Goal: Transaction & Acquisition: Purchase product/service

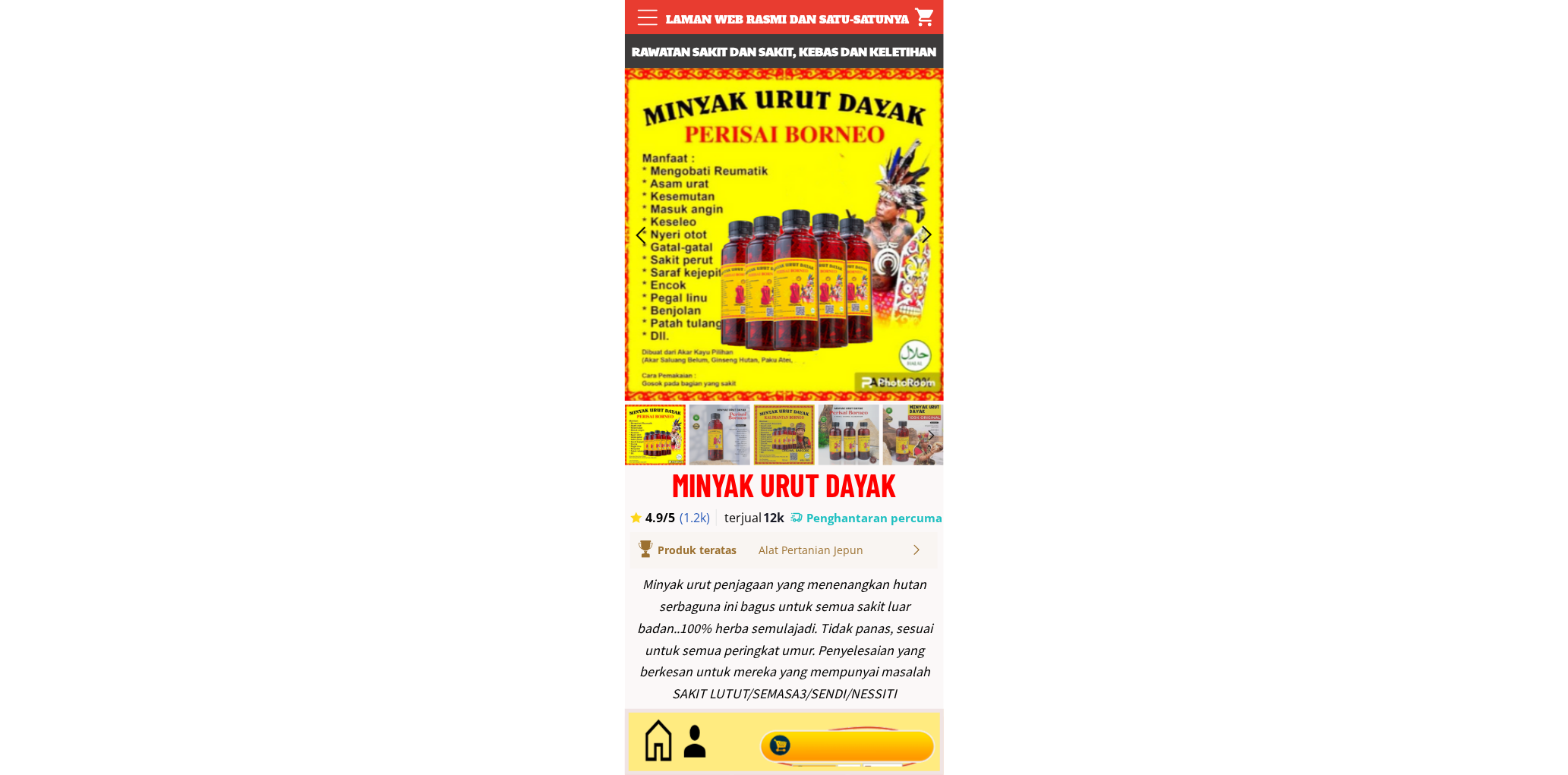
click at [818, 725] on div at bounding box center [847, 742] width 184 height 50
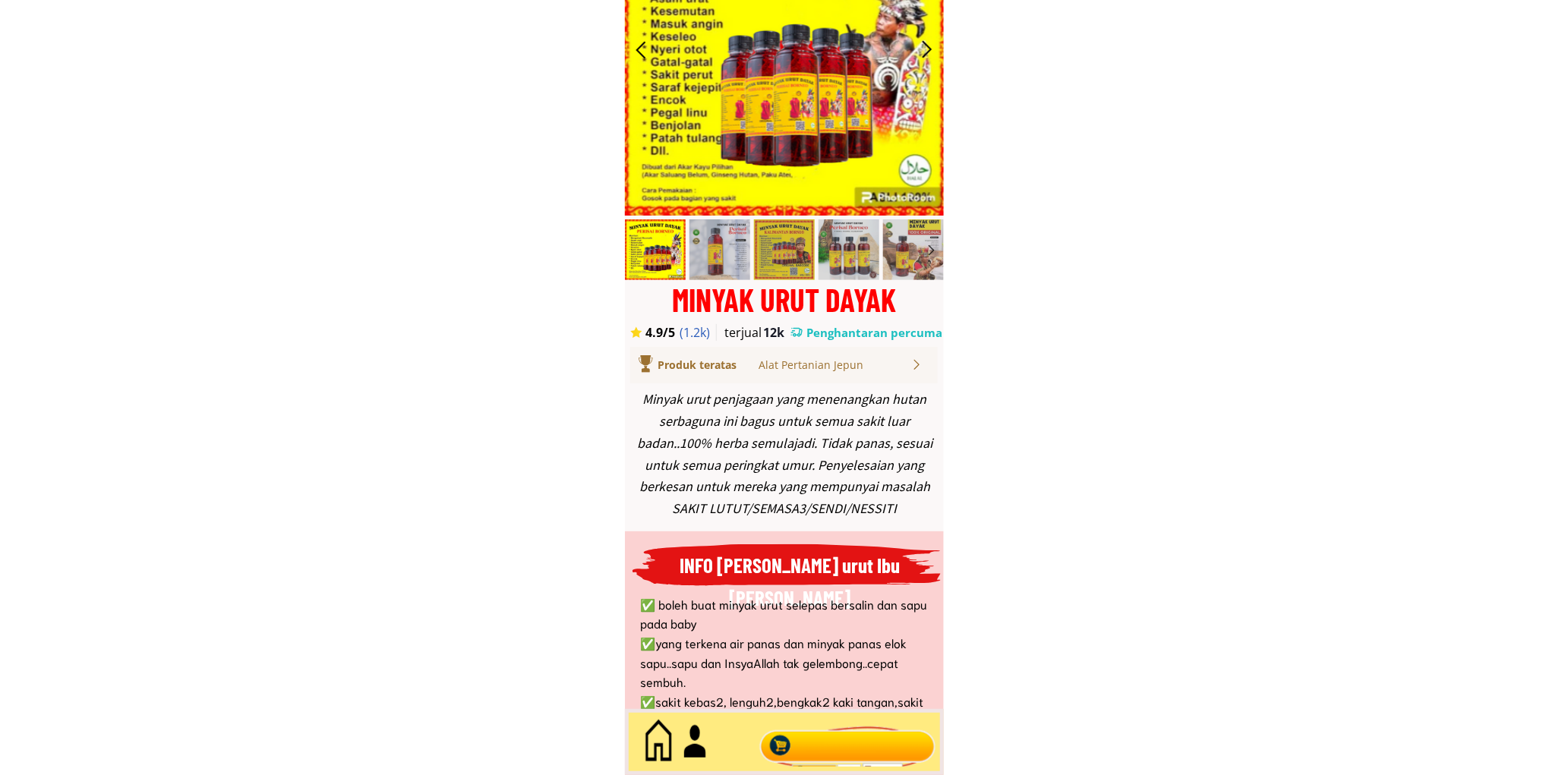
click at [828, 747] on div at bounding box center [847, 742] width 184 height 50
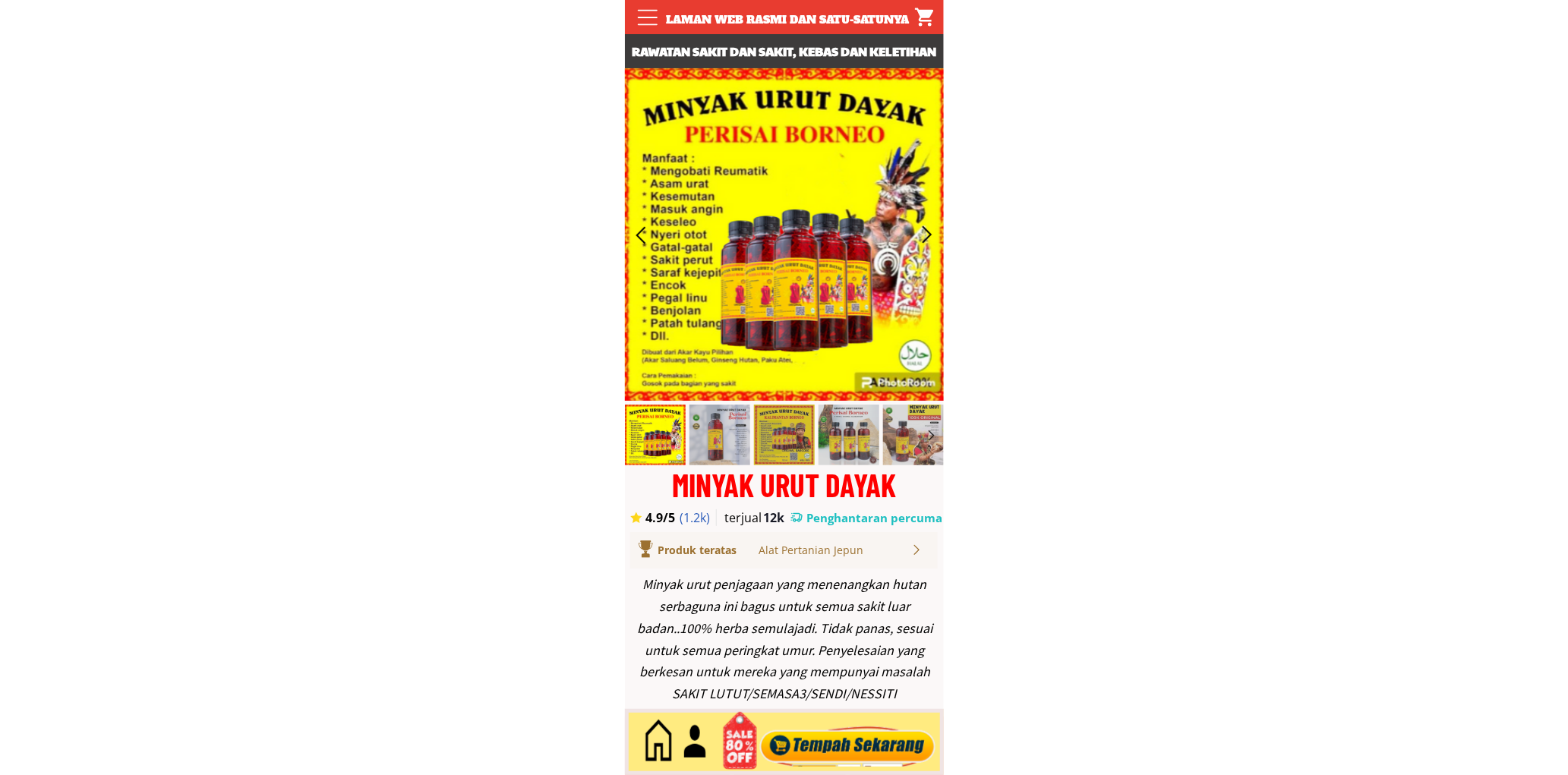
click at [841, 733] on div at bounding box center [847, 742] width 184 height 50
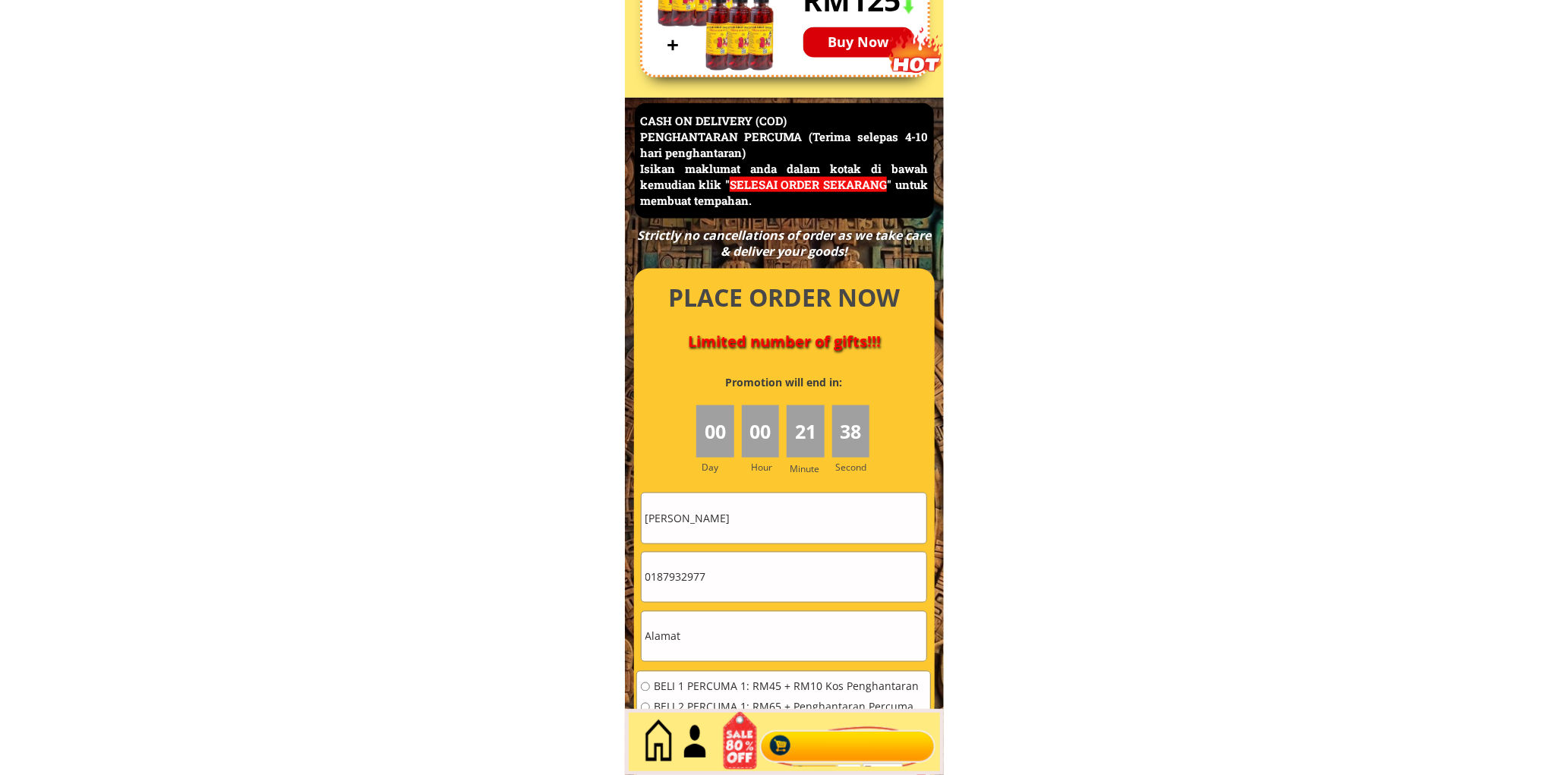
scroll to position [6586, 0]
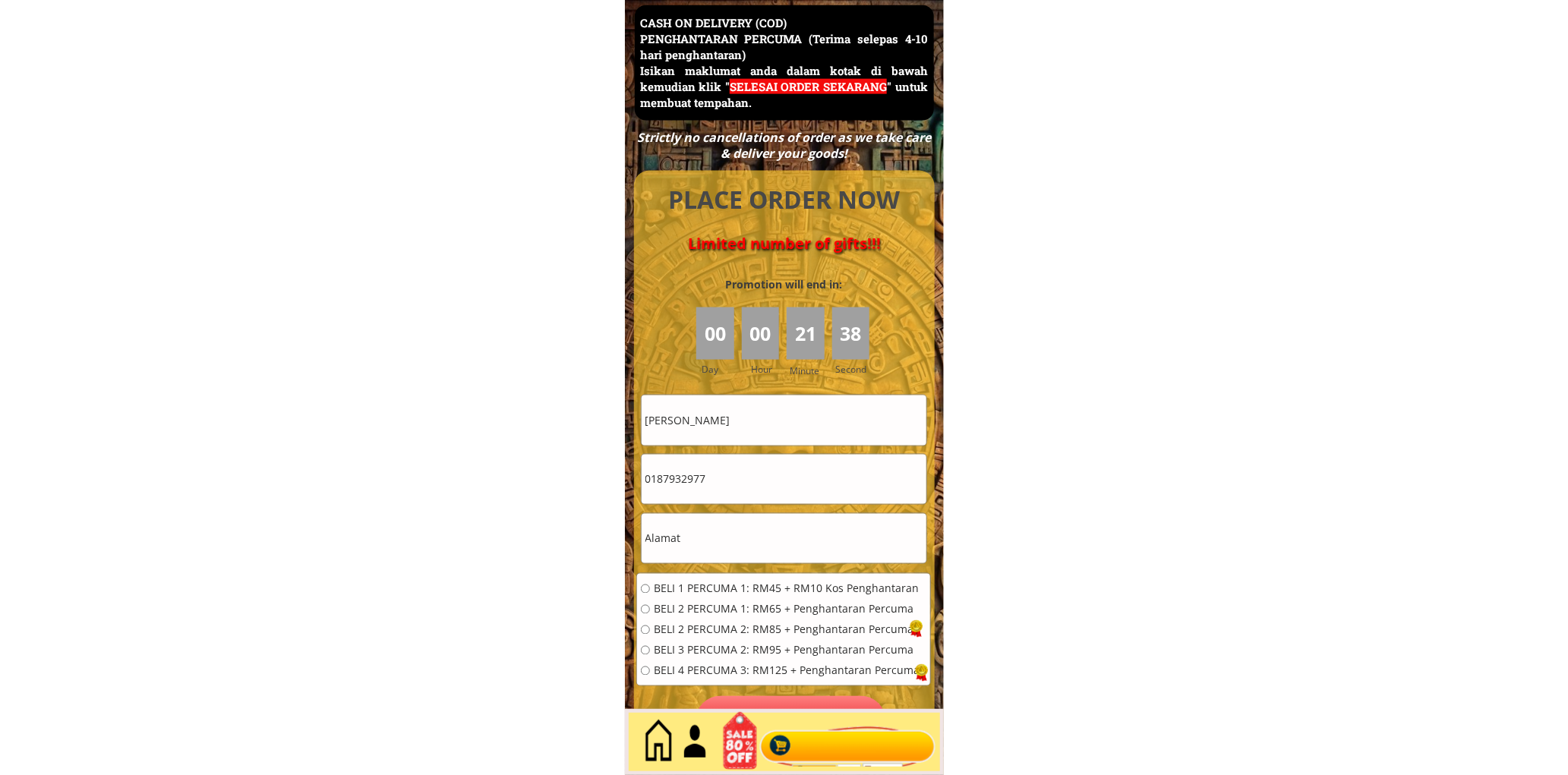
click at [787, 427] on input "[PERSON_NAME]" at bounding box center [784, 420] width 285 height 49
paste input "nor [DEMOGRAPHIC_DATA]"
type input "nor [DEMOGRAPHIC_DATA]"
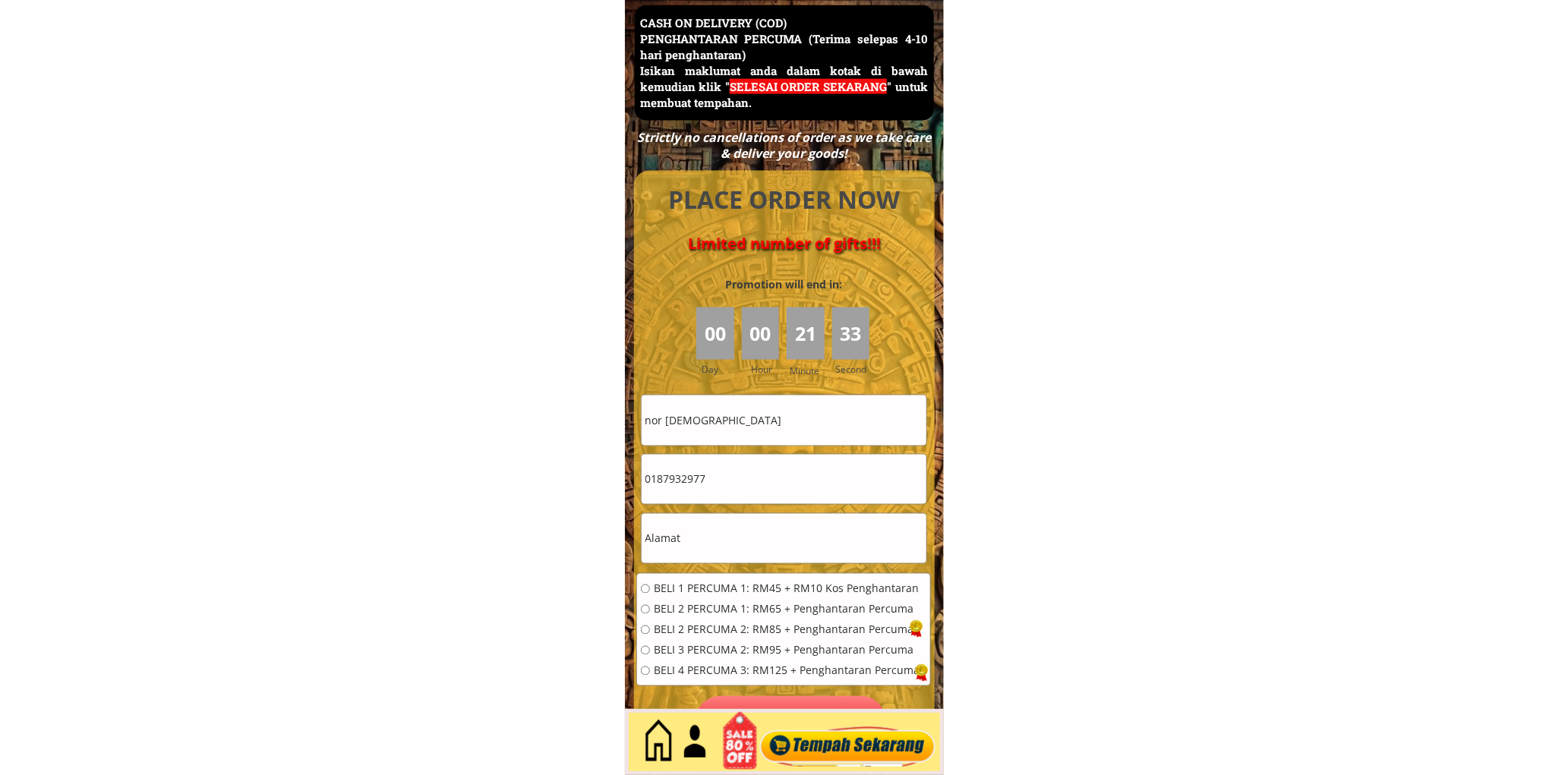
drag, startPoint x: 716, startPoint y: 499, endPoint x: 718, endPoint y: 513, distance: 14.1
click at [716, 500] on input "0187932977" at bounding box center [784, 479] width 285 height 49
drag, startPoint x: 721, startPoint y: 526, endPoint x: 719, endPoint y: 533, distance: 7.3
click at [721, 526] on input "text" at bounding box center [784, 538] width 285 height 49
click at [719, 533] on input "text" at bounding box center [784, 538] width 285 height 49
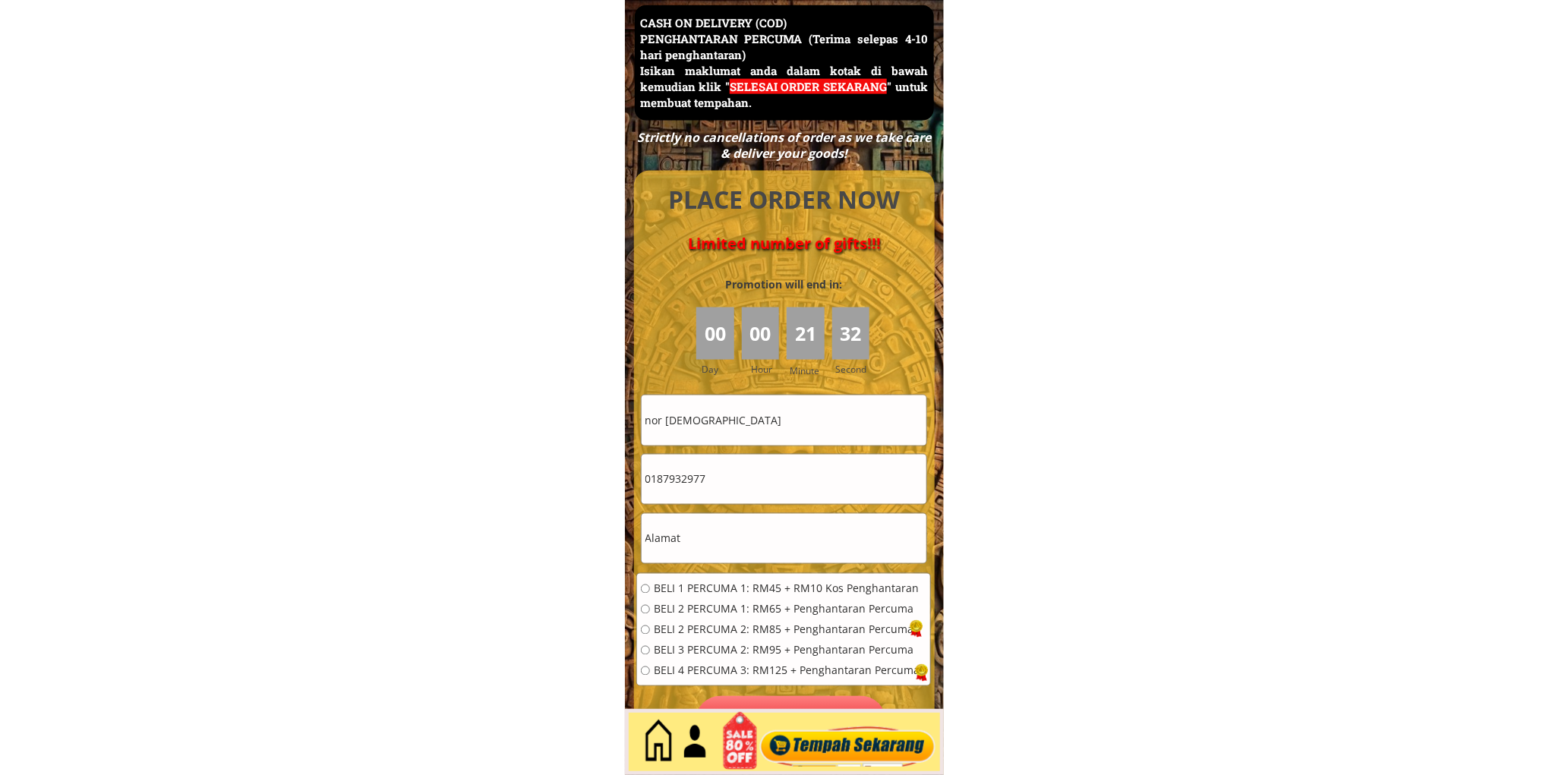
paste input "kampug bukit garam kinabatangang sabah [GEOGRAPHIC_DATA]"
click at [740, 517] on input "kampug bukit garam kinabatangang sabah [GEOGRAPHIC_DATA]" at bounding box center [784, 538] width 285 height 49
click at [740, 519] on input "kampug bukit garam kinabatangang sabah [GEOGRAPHIC_DATA]" at bounding box center [784, 538] width 285 height 49
click at [734, 537] on input "kampug bukit garam kinabatangang sabah [GEOGRAPHIC_DATA]" at bounding box center [784, 538] width 285 height 49
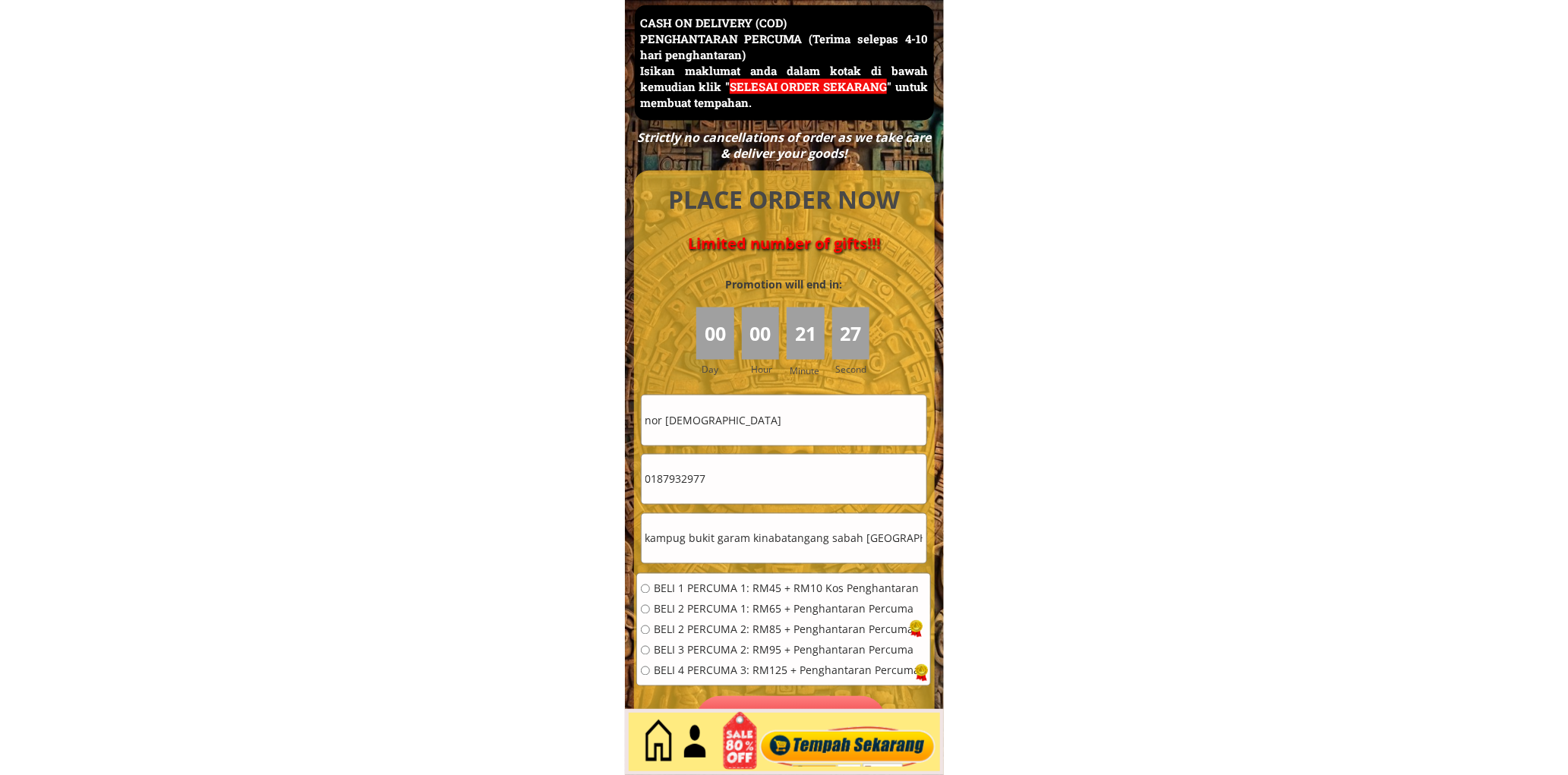
click at [734, 537] on input "kampug bukit garam kinabatangang sabah [GEOGRAPHIC_DATA]" at bounding box center [784, 538] width 285 height 49
paste input "01116004670"
type input "kampug bukit garam kinabatangang sabah [GEOGRAPHIC_DATA]"
click at [716, 481] on input "0187932977" at bounding box center [784, 479] width 285 height 49
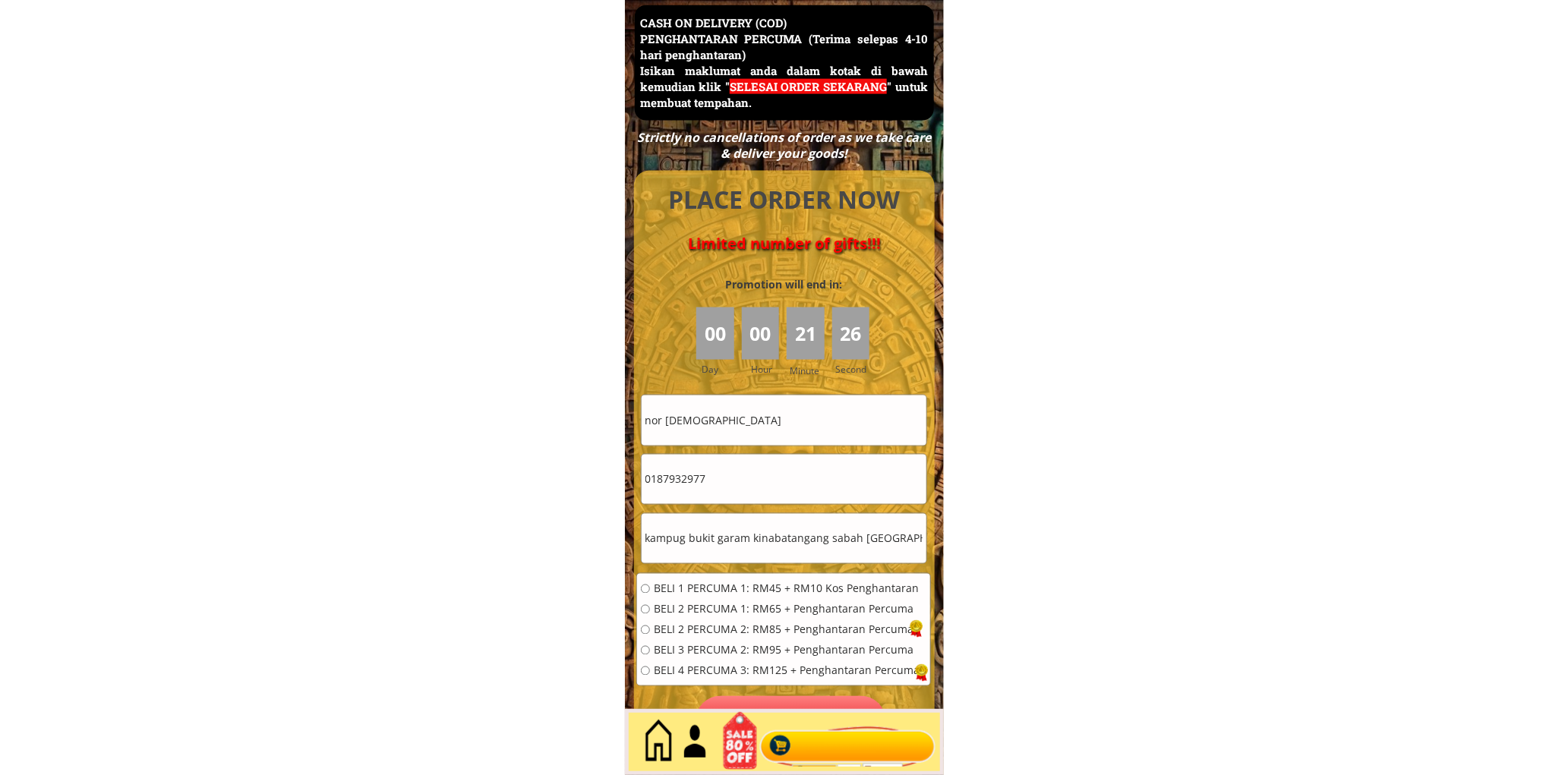
paste input "116004670"
type input "01116004670"
click at [772, 536] on input "kampug bukit garam kinabatangang sabah [GEOGRAPHIC_DATA]" at bounding box center [784, 538] width 285 height 49
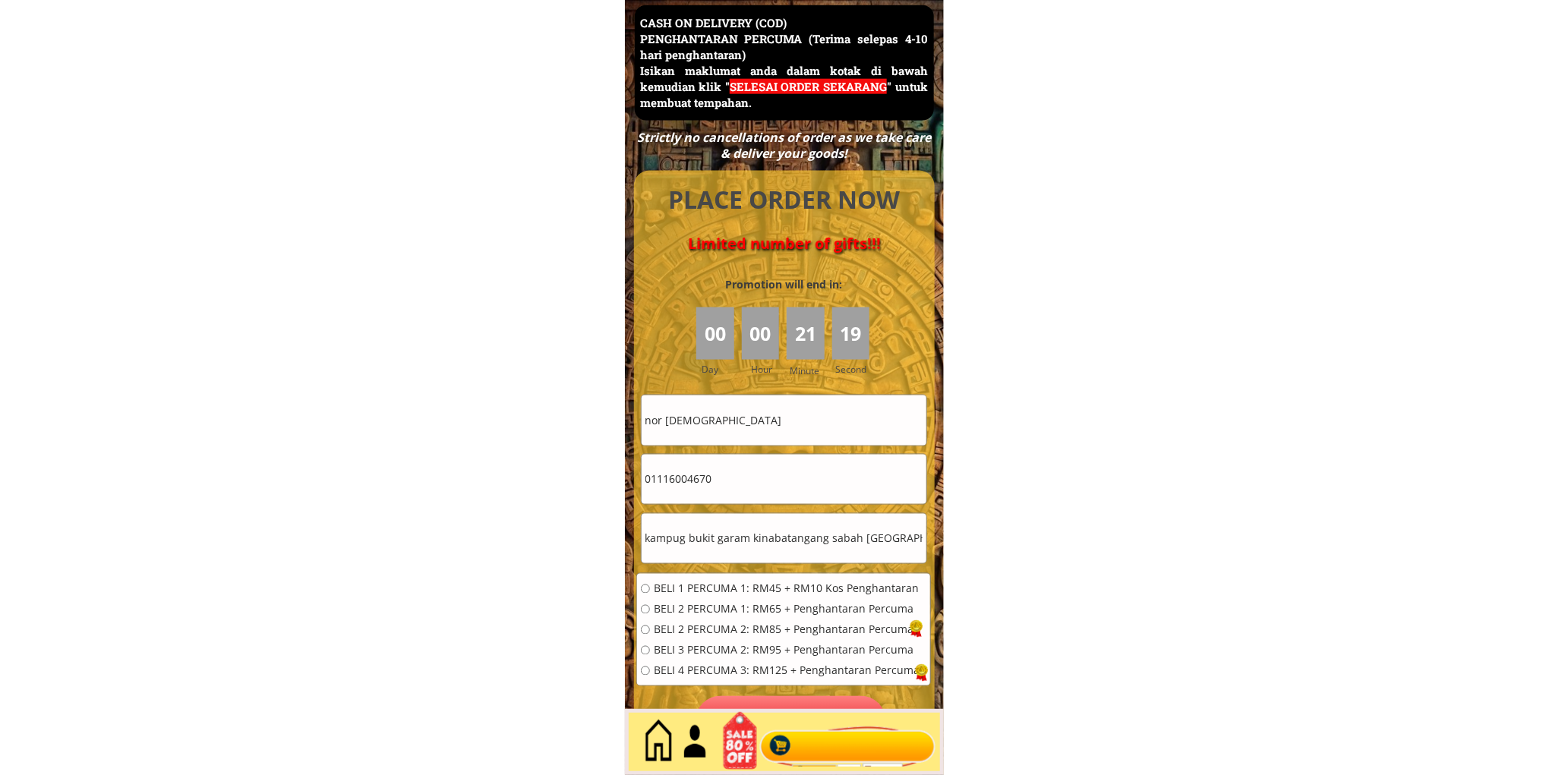
click at [756, 414] on input "nor [DEMOGRAPHIC_DATA]" at bounding box center [784, 420] width 285 height 49
paste input "tipu kamu"
click at [807, 413] on input "nor [PERSON_NAME]" at bounding box center [784, 420] width 285 height 49
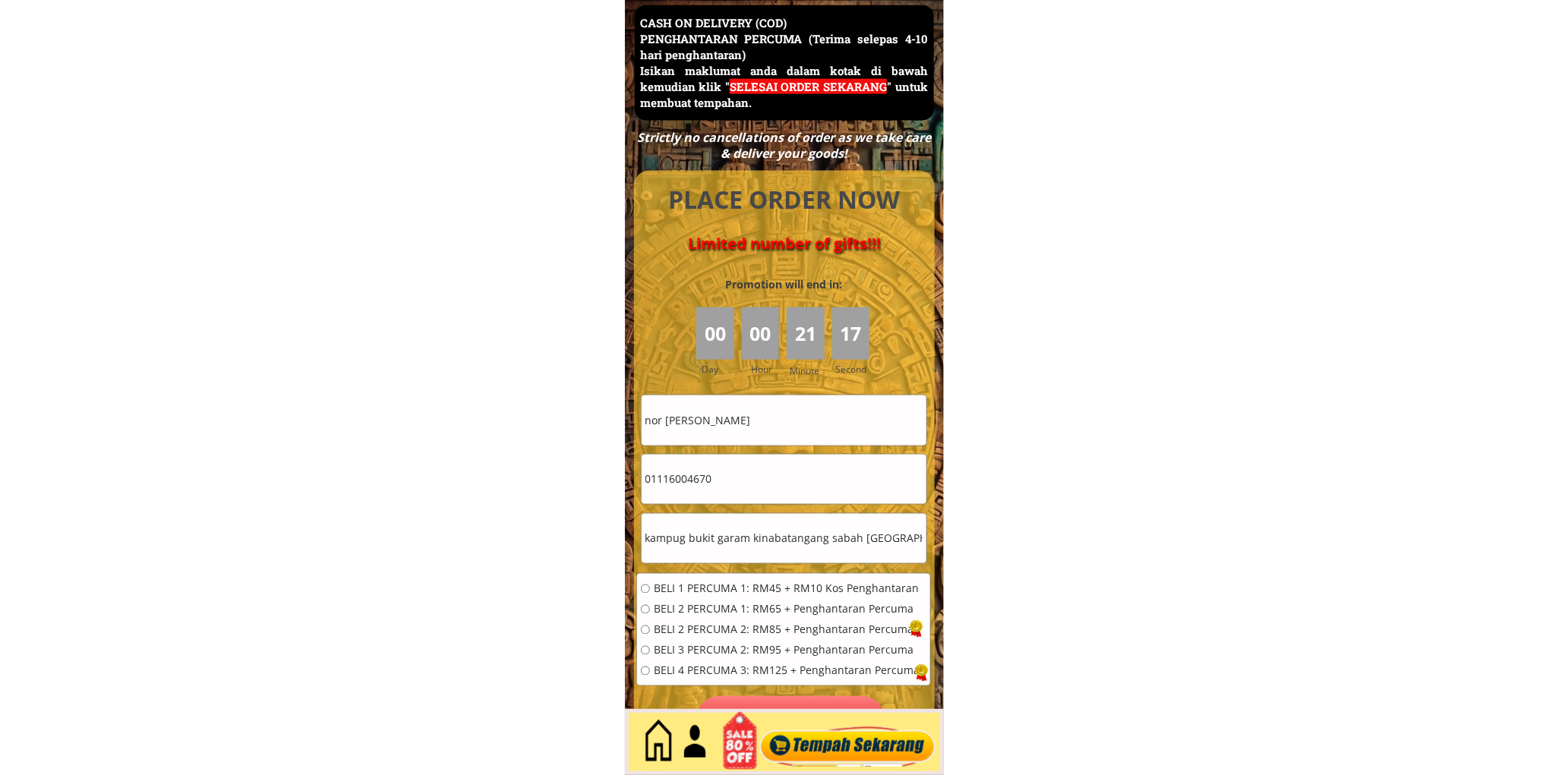
click at [807, 413] on input "nor [PERSON_NAME]" at bounding box center [784, 420] width 285 height 49
paste input "text"
type input "nor [PERSON_NAME]"
click at [722, 610] on span "BELI 2 PERCUMA 1: RM65 + Penghantaran Percuma" at bounding box center [786, 609] width 265 height 11
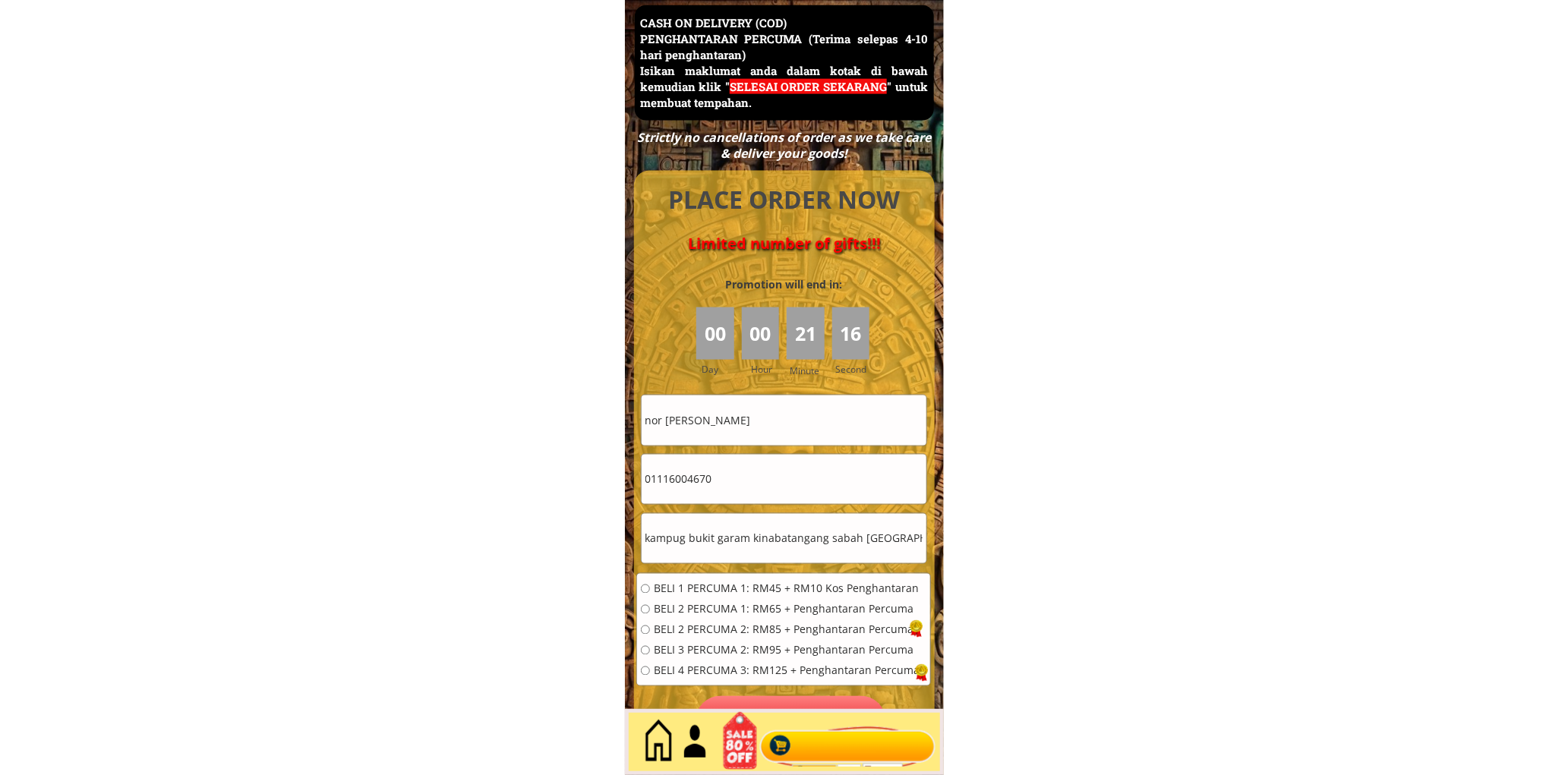
radio input "true"
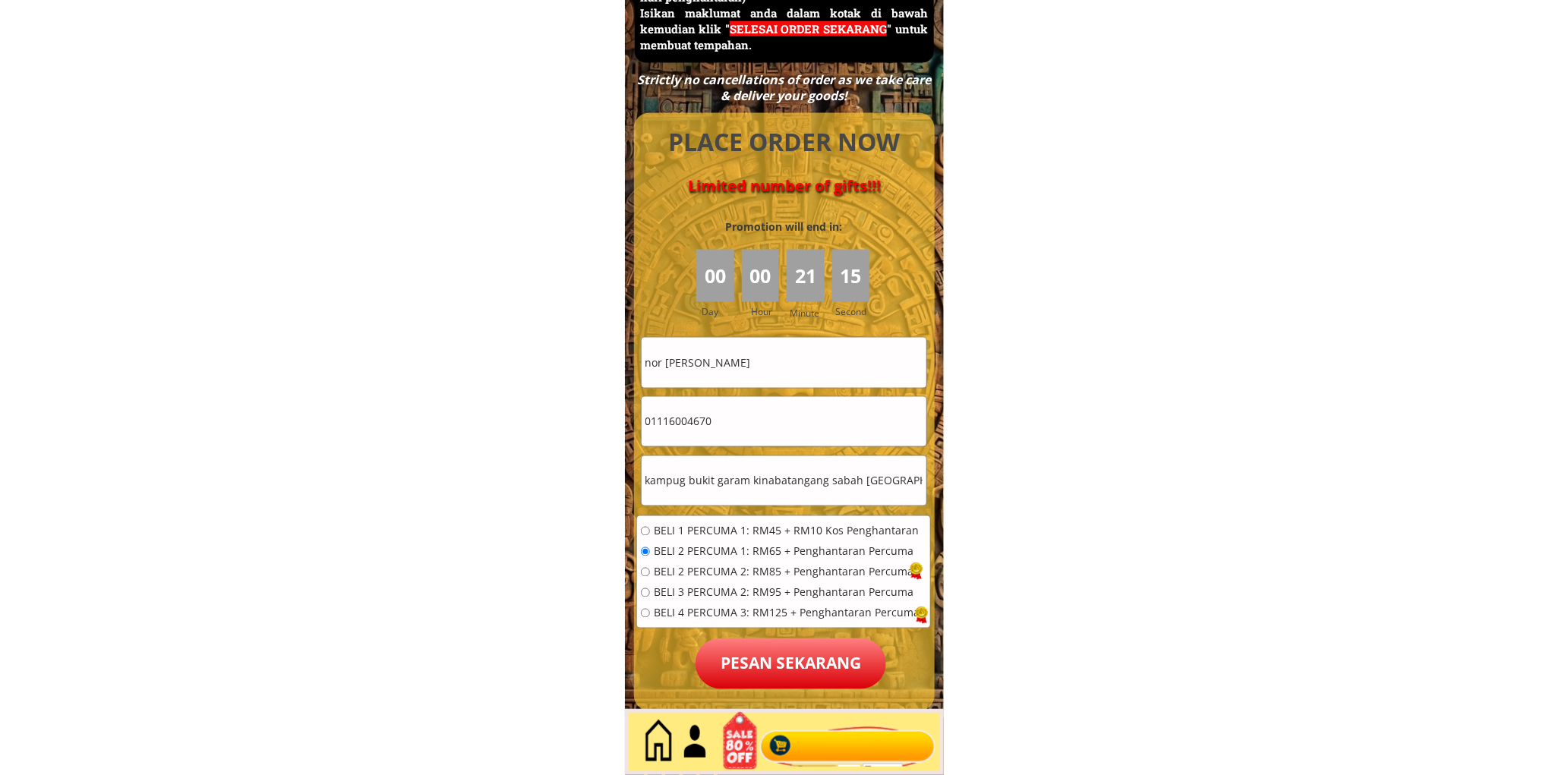
scroll to position [6727, 0]
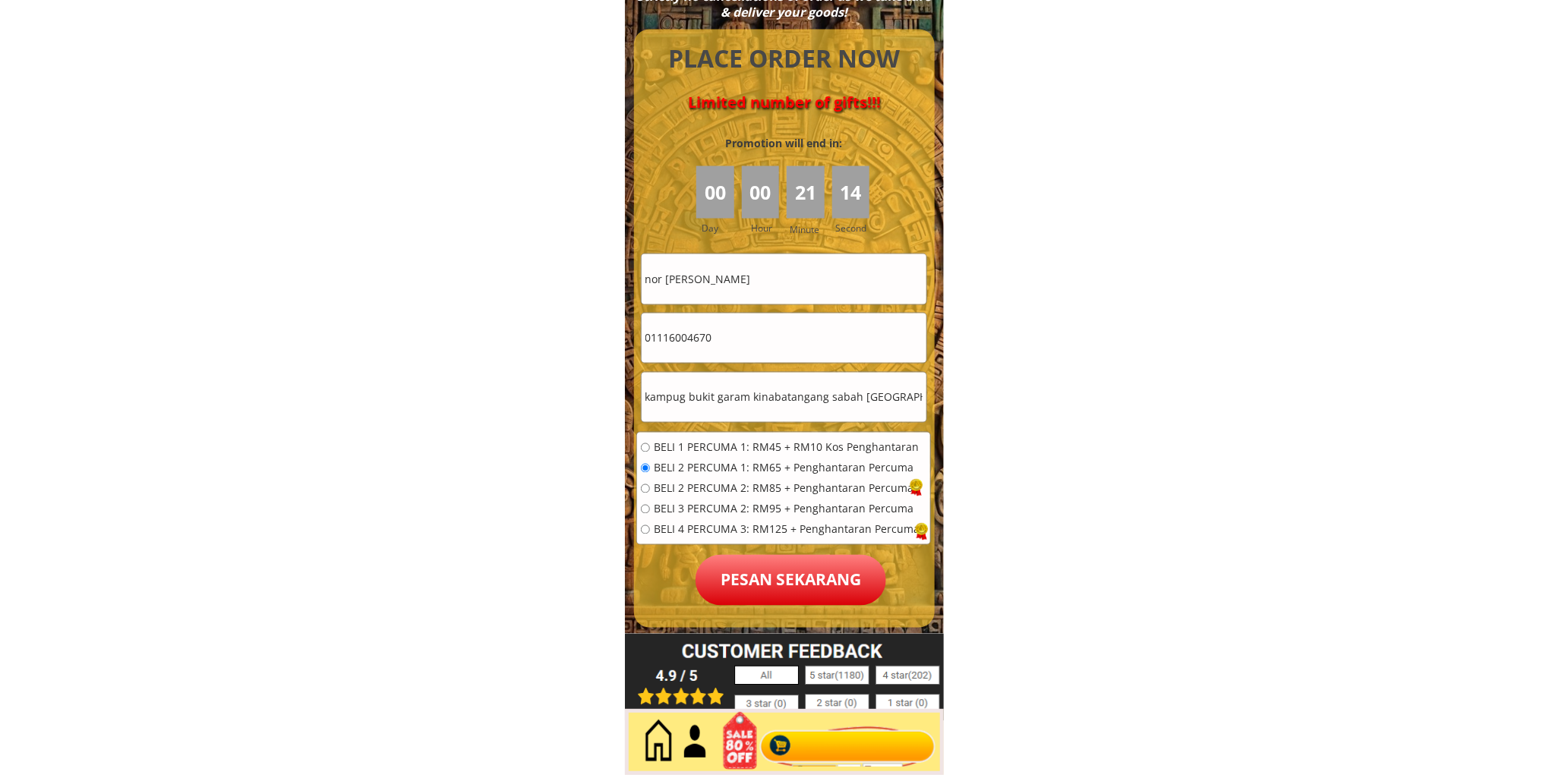
click at [798, 580] on p "Pesan sekarang" at bounding box center [791, 581] width 191 height 51
